Goal: Unclear: Unclear

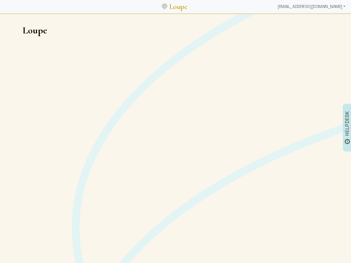
click at [316, 7] on div "[EMAIL_ADDRESS][DOMAIN_NAME]" at bounding box center [311, 6] width 72 height 11
